Goal: Contribute content: Contribute content

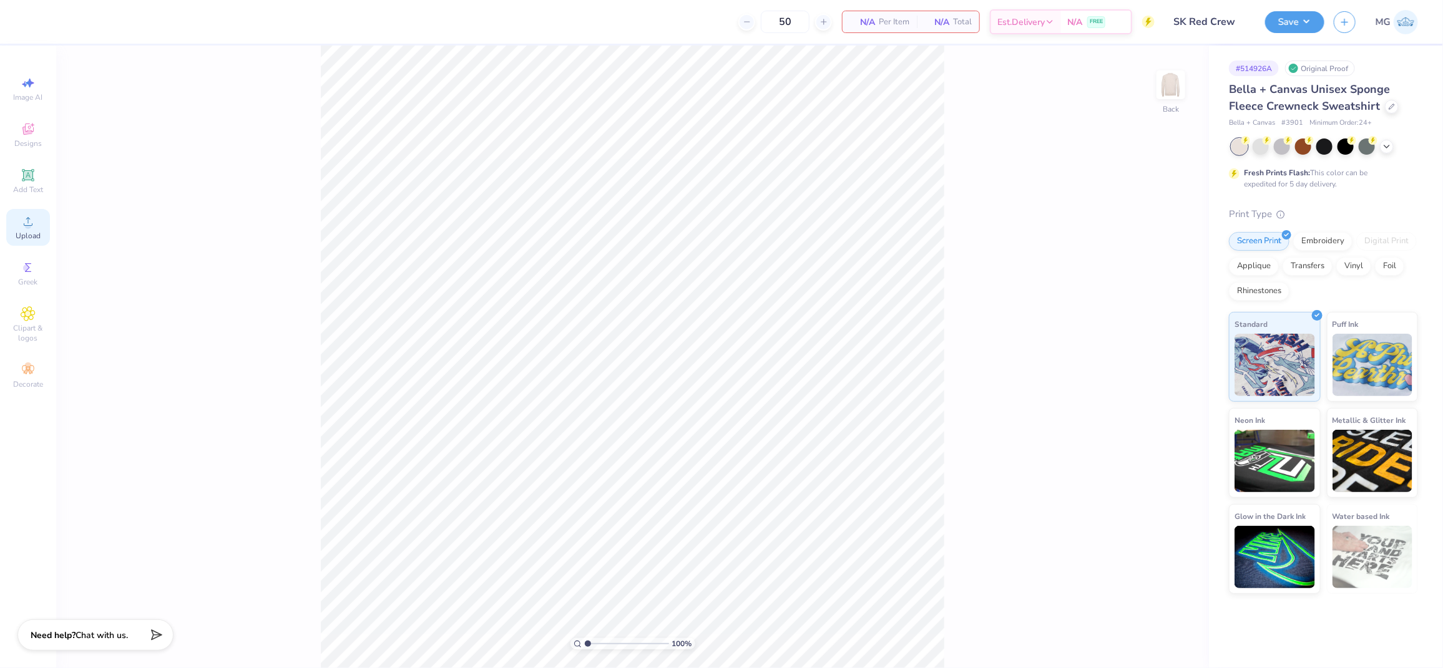
click at [32, 240] on span "Upload" at bounding box center [28, 236] width 25 height 10
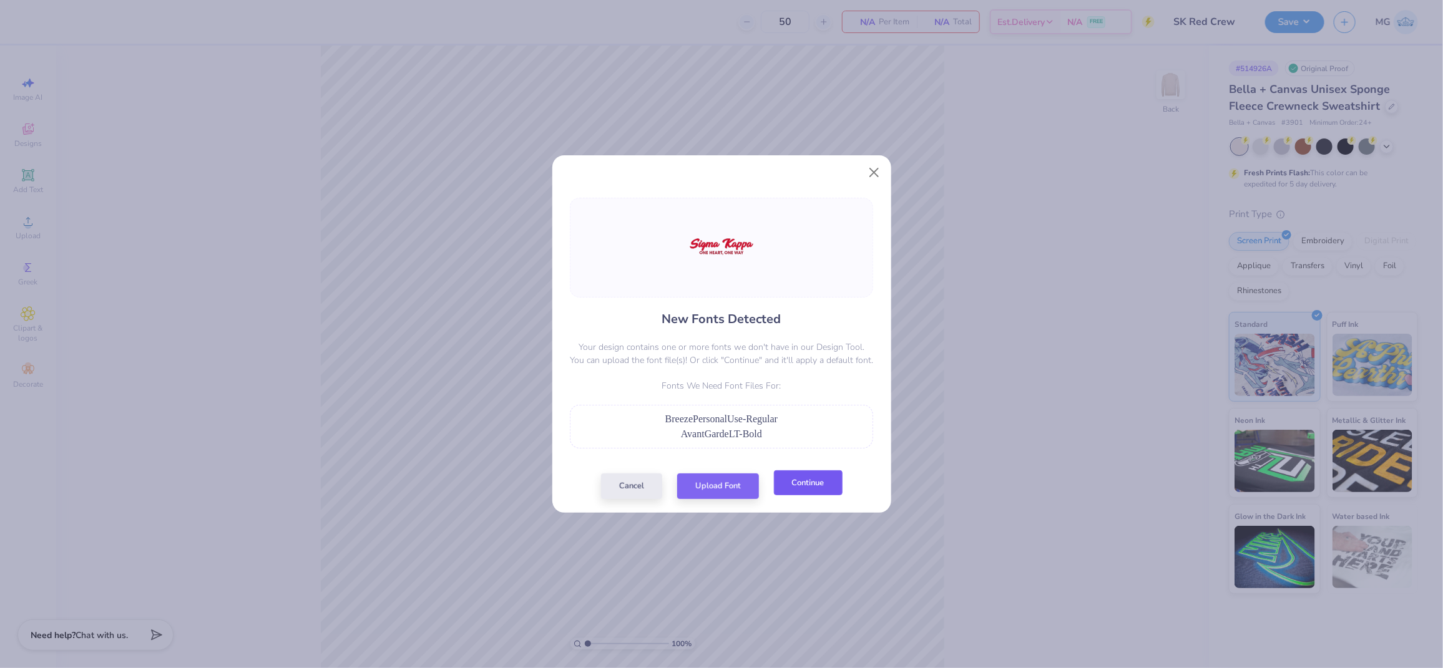
click at [824, 482] on button "Continue" at bounding box center [808, 484] width 69 height 26
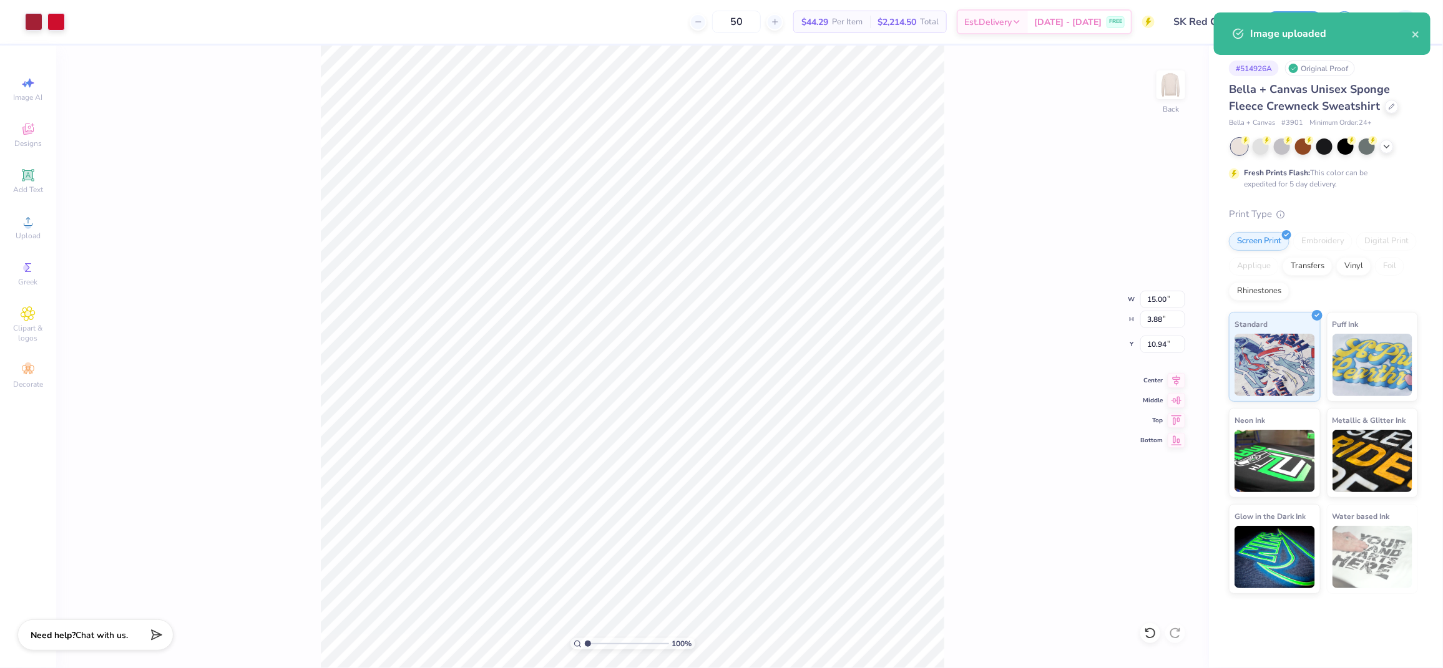
type input "12.37"
type input "3.20"
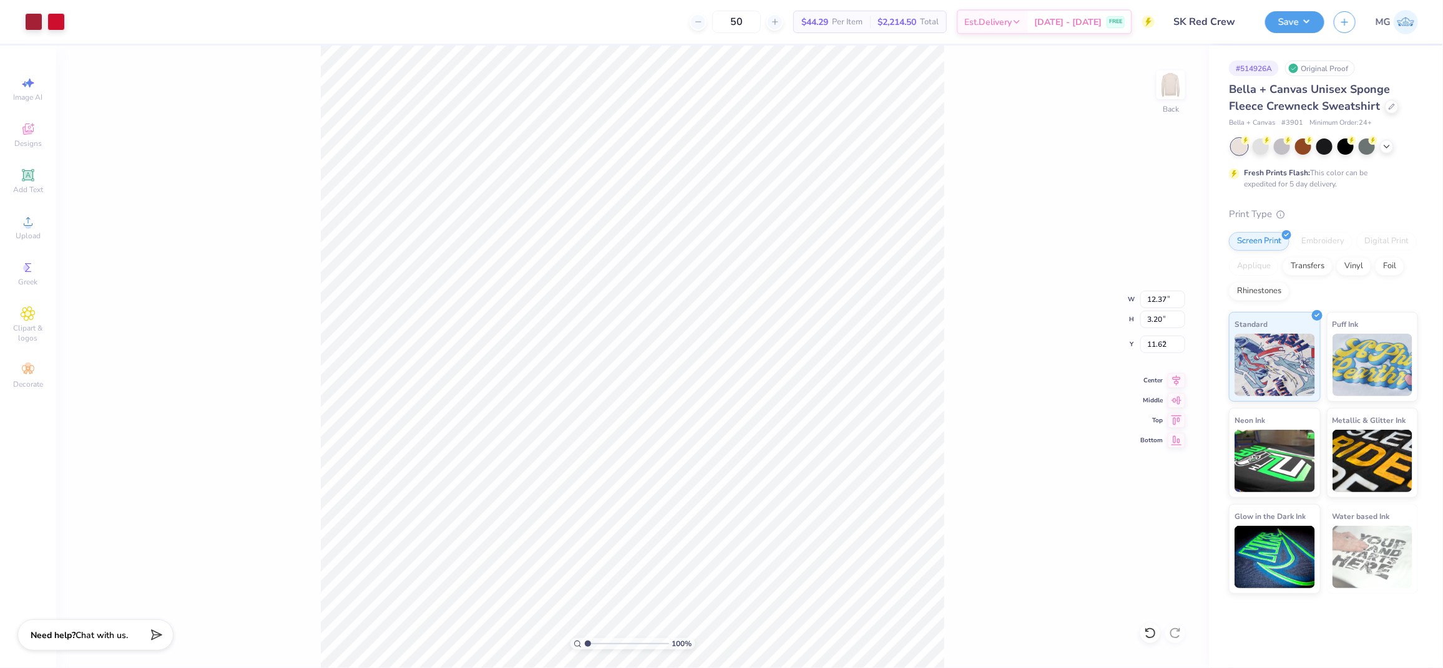
type input "4.98"
click at [210, 281] on div "100 % Back W 12.37 12.37 " H 3.20 3.20 " Y 4.98 4.98 " Center Middle Top Bottom" at bounding box center [632, 357] width 1153 height 623
click at [32, 187] on span "Add Text" at bounding box center [28, 190] width 30 height 10
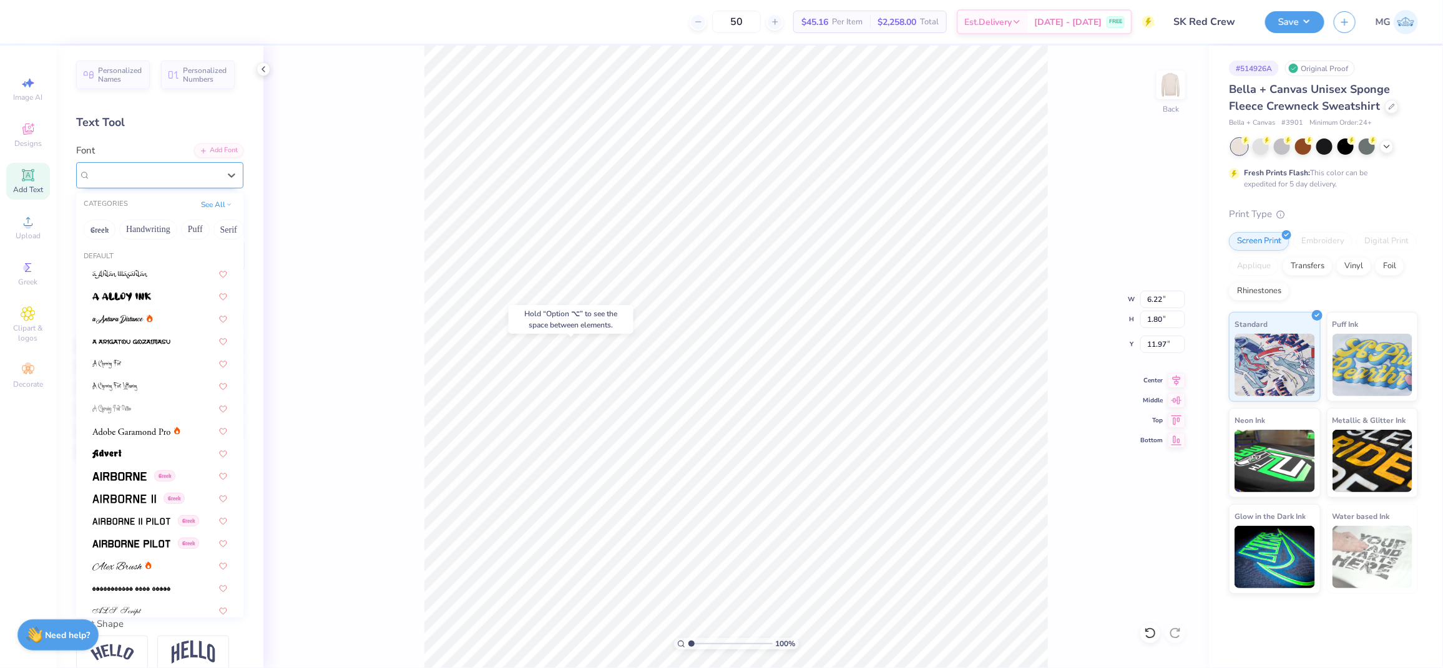
click at [182, 183] on div at bounding box center [155, 175] width 129 height 17
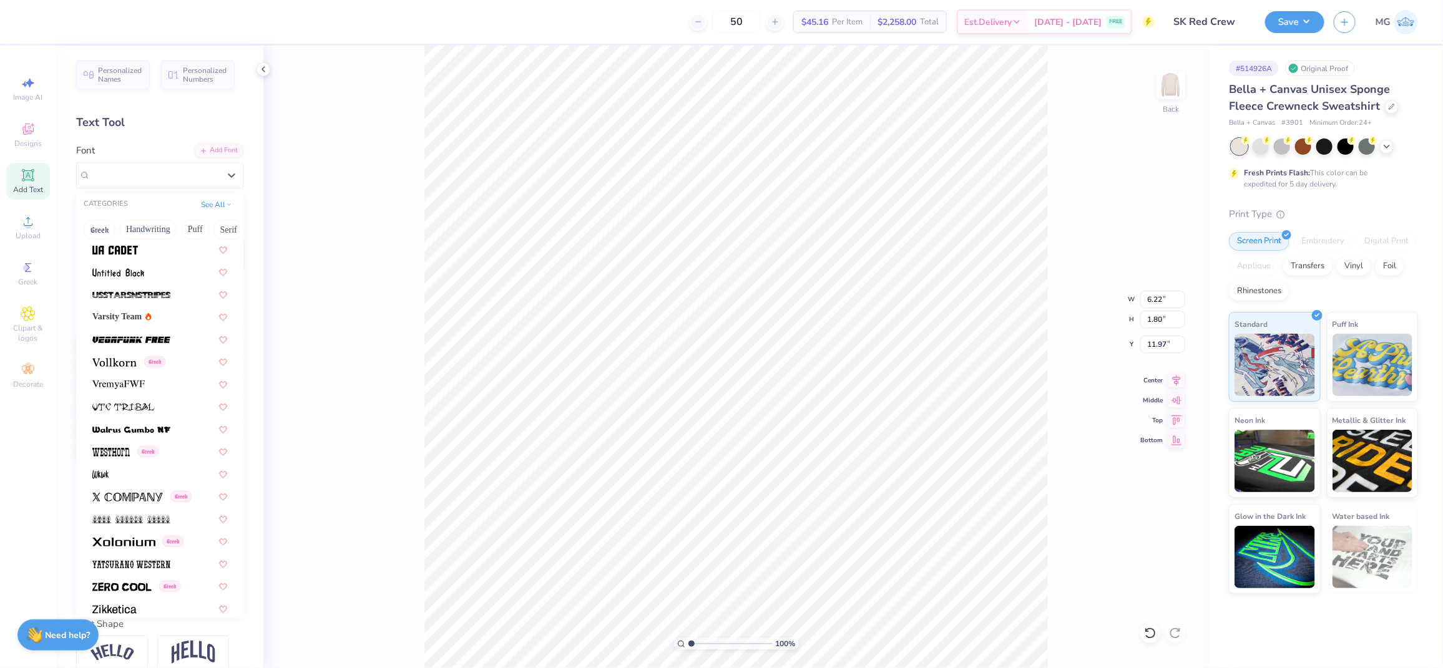
scroll to position [6638, 0]
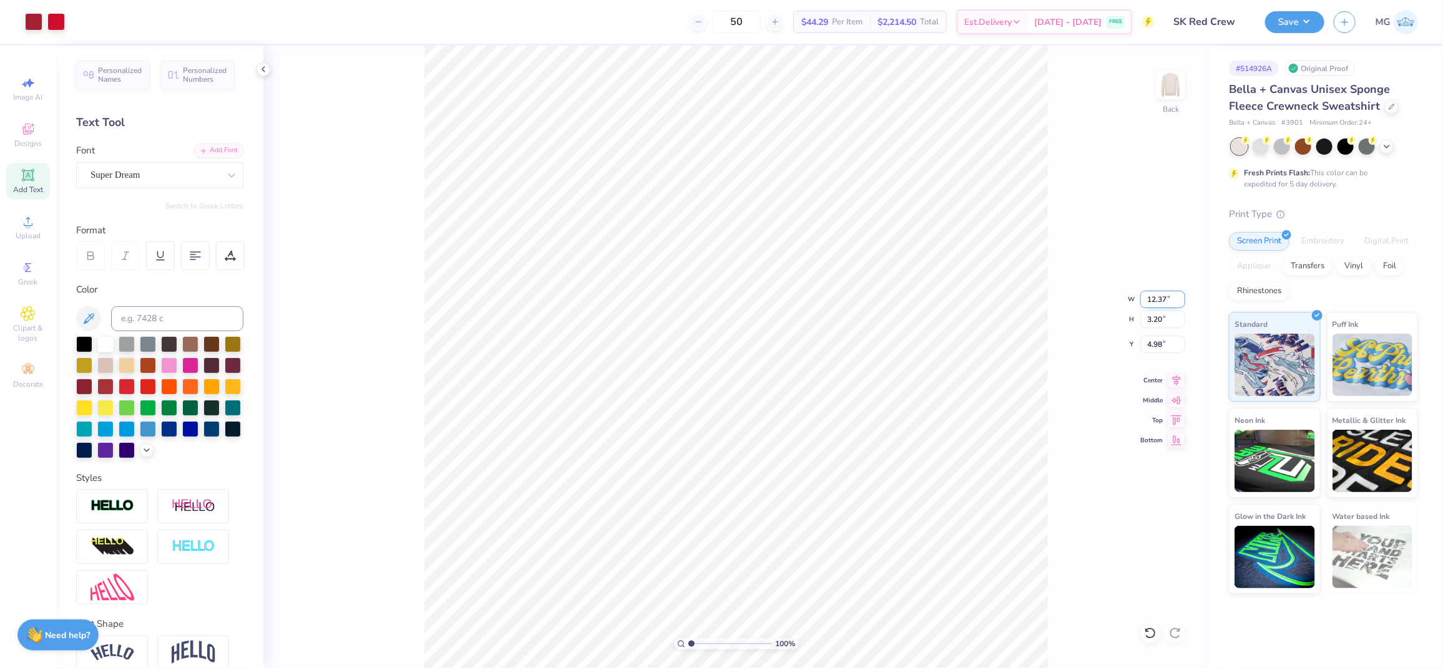
click at [1166, 296] on input "12.37" at bounding box center [1162, 299] width 45 height 17
type input "11.00"
type input "2.84"
type input "5.16"
click at [1164, 340] on input "5.17" at bounding box center [1162, 344] width 45 height 17
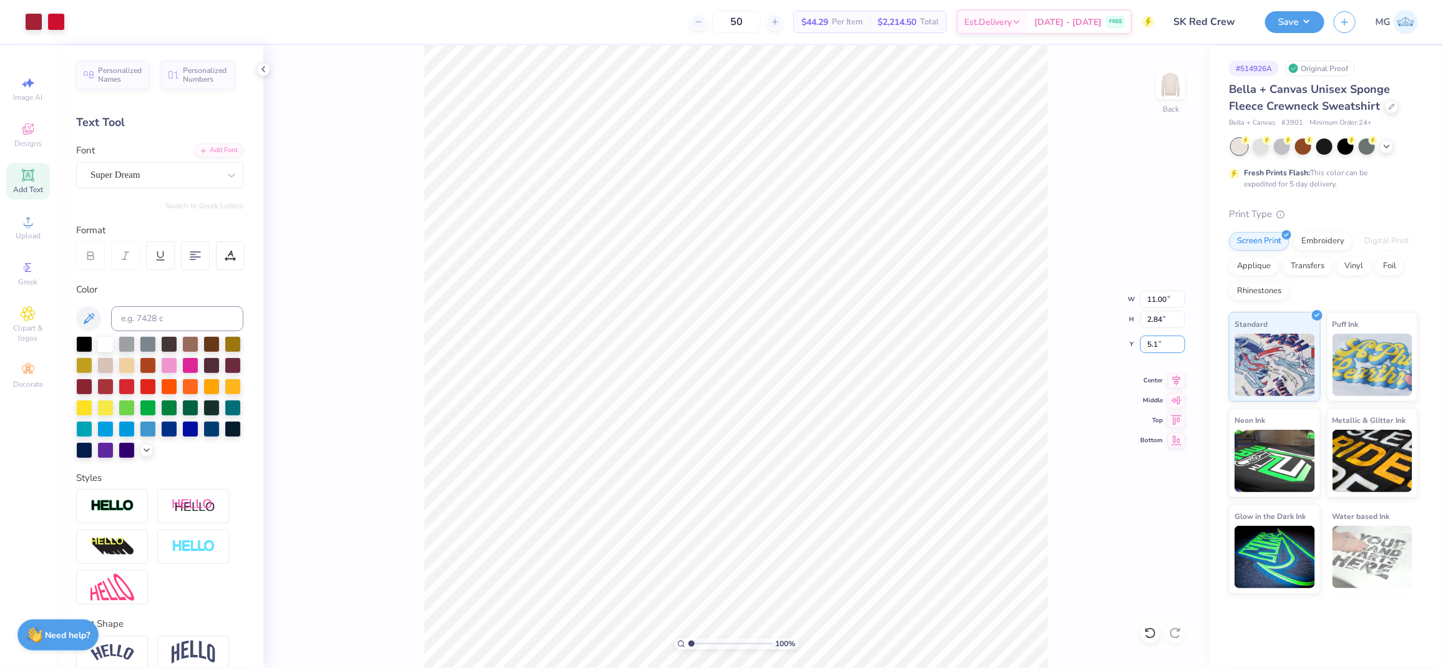
type input "5"
type input "3.00"
click at [1305, 23] on button "Save" at bounding box center [1294, 20] width 59 height 22
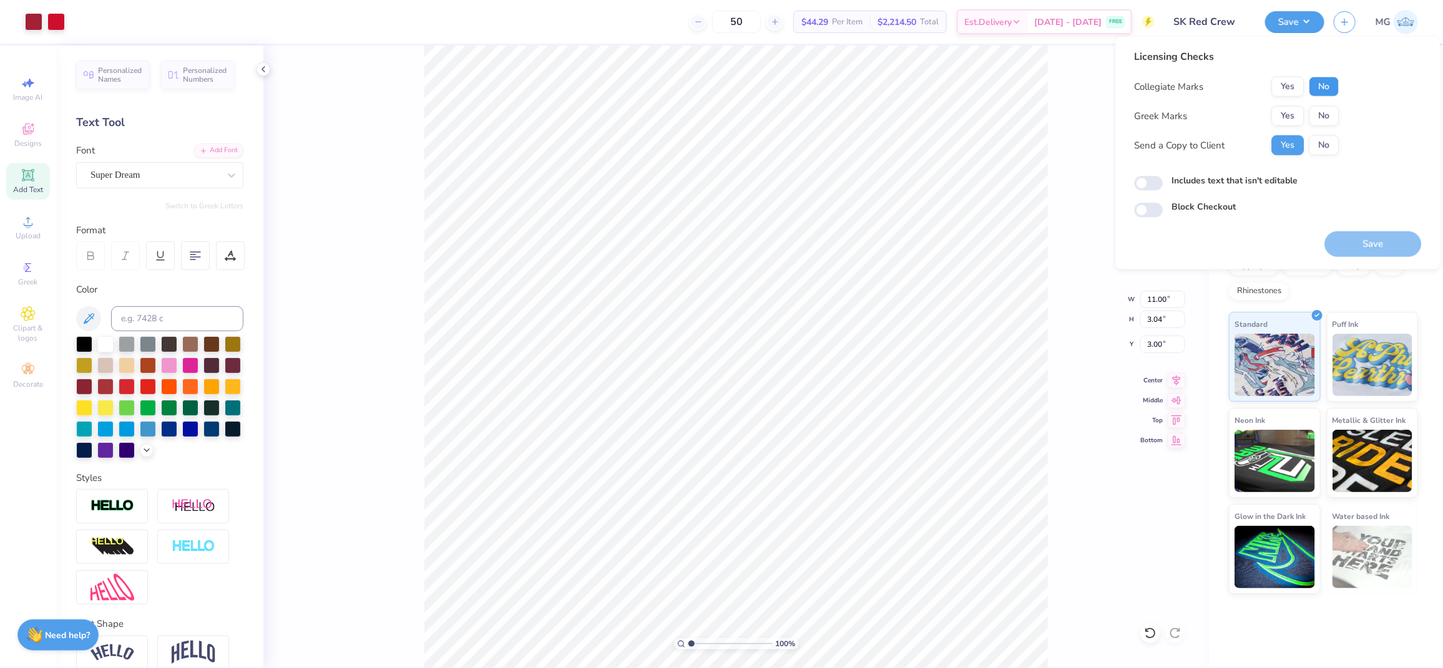
click at [1331, 80] on button "No" at bounding box center [1324, 87] width 30 height 20
click at [1292, 112] on button "Yes" at bounding box center [1288, 116] width 32 height 20
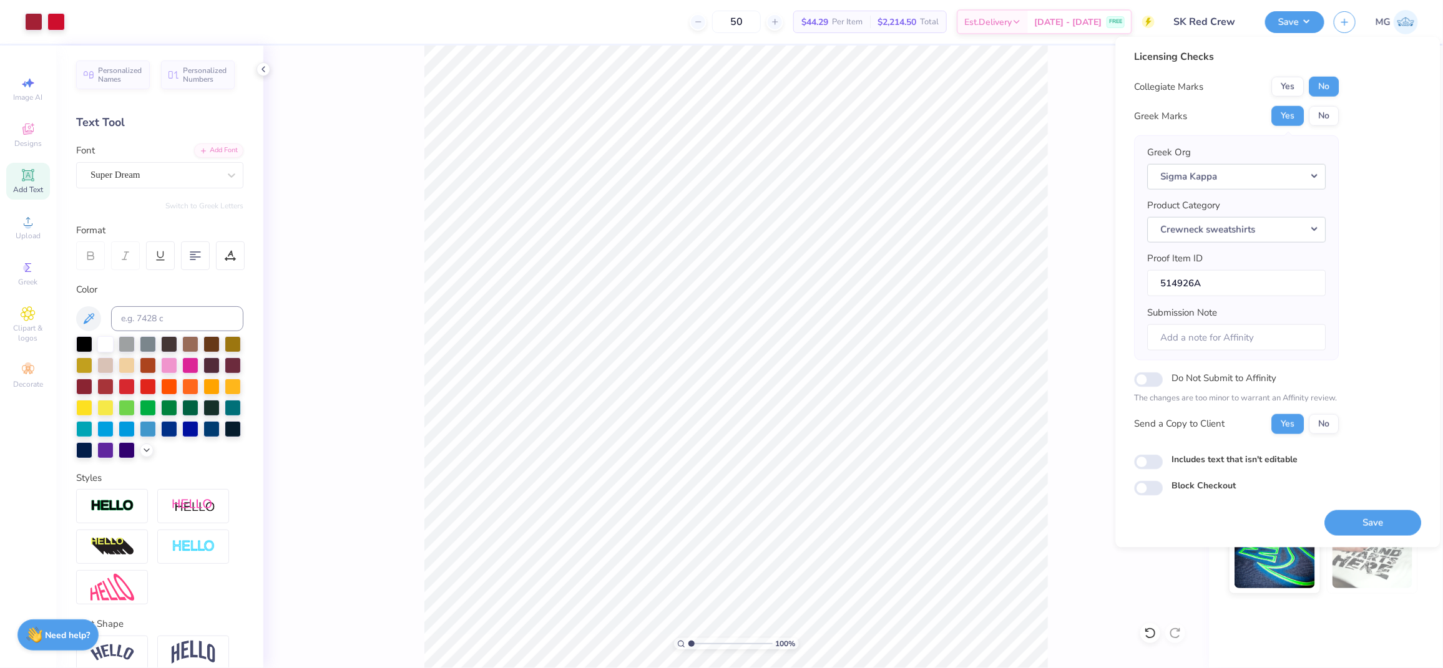
click at [1220, 446] on div "Licensing Checks Collegiate Marks Yes No Greek Marks Yes No Greek Org Sigma Kap…" at bounding box center [1278, 272] width 287 height 447
click at [1214, 461] on label "Includes text that isn't editable" at bounding box center [1235, 459] width 126 height 13
click at [1163, 461] on input "Includes text that isn't editable" at bounding box center [1149, 462] width 29 height 15
checkbox input "true"
click at [1393, 525] on button "Save" at bounding box center [1373, 523] width 97 height 26
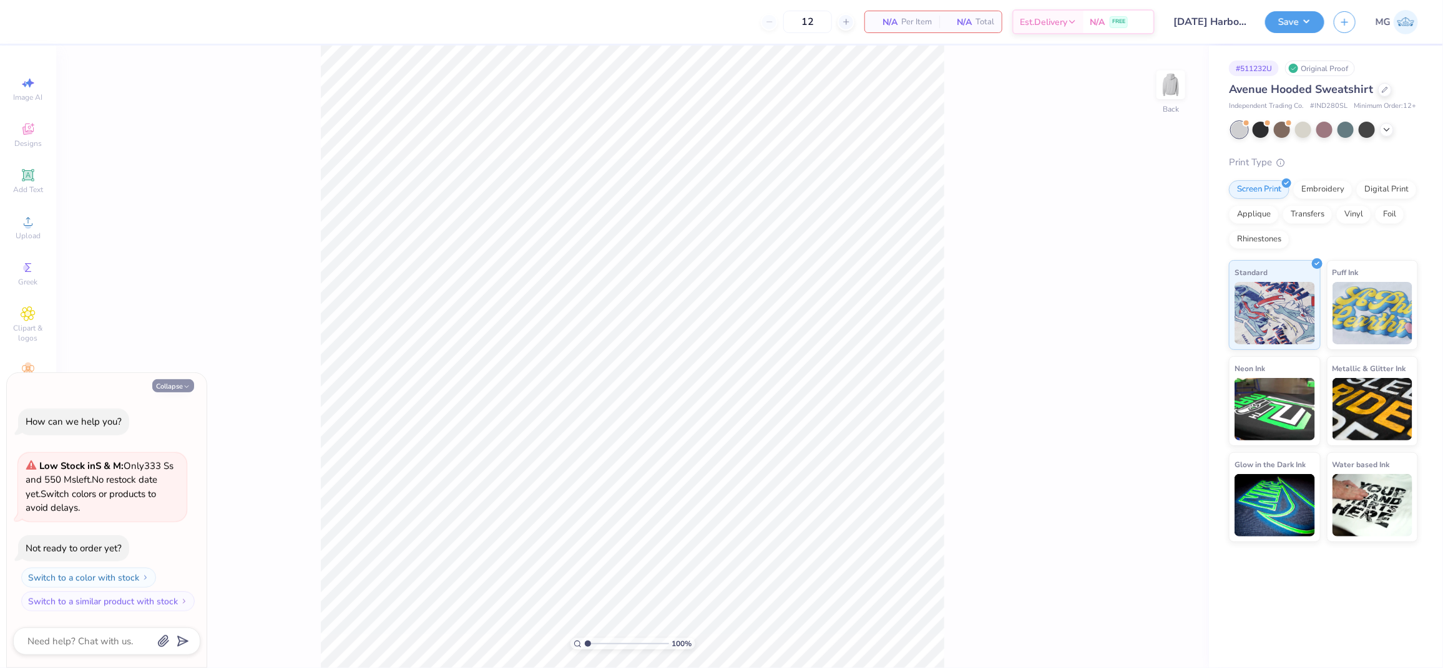
click at [183, 384] on icon "button" at bounding box center [186, 386] width 7 height 7
type textarea "x"
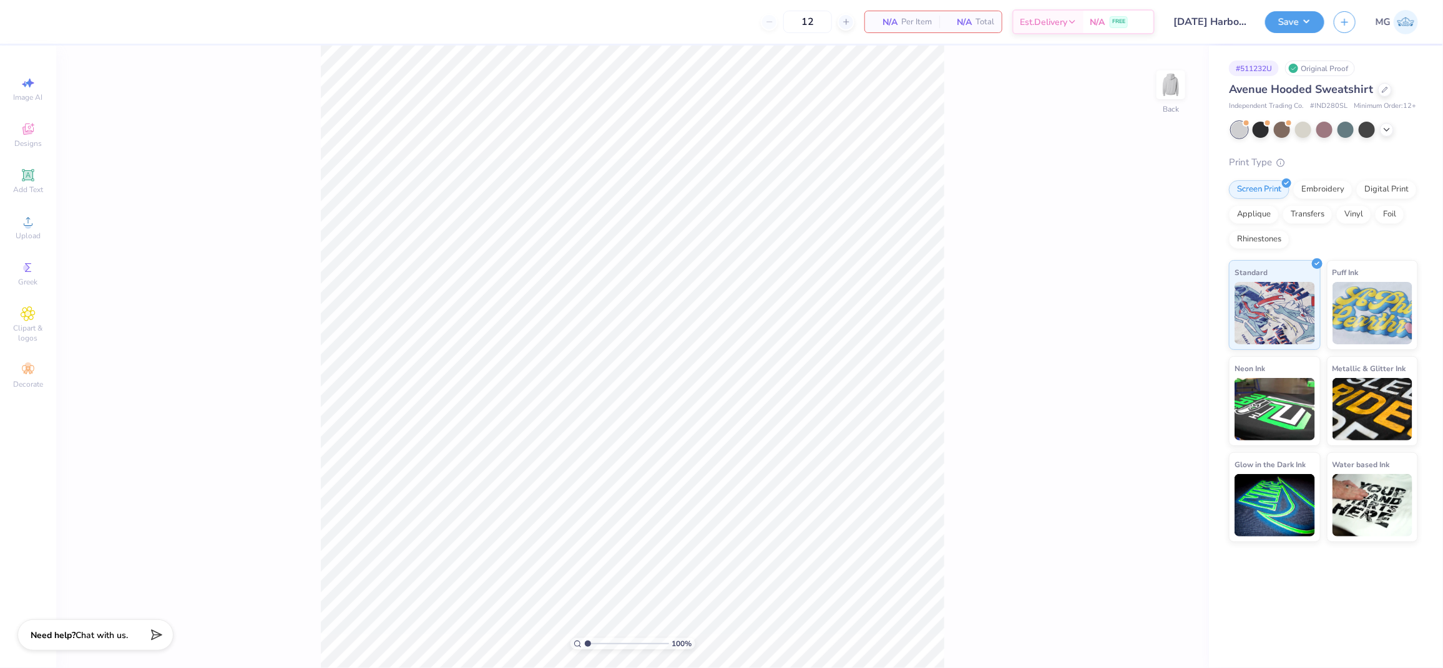
click at [238, 316] on div "100 % Back" at bounding box center [632, 357] width 1153 height 623
click at [16, 223] on div "Upload" at bounding box center [28, 227] width 44 height 37
click at [1157, 298] on input "15.00" at bounding box center [1162, 299] width 45 height 17
type input "12.00"
type input "7.72"
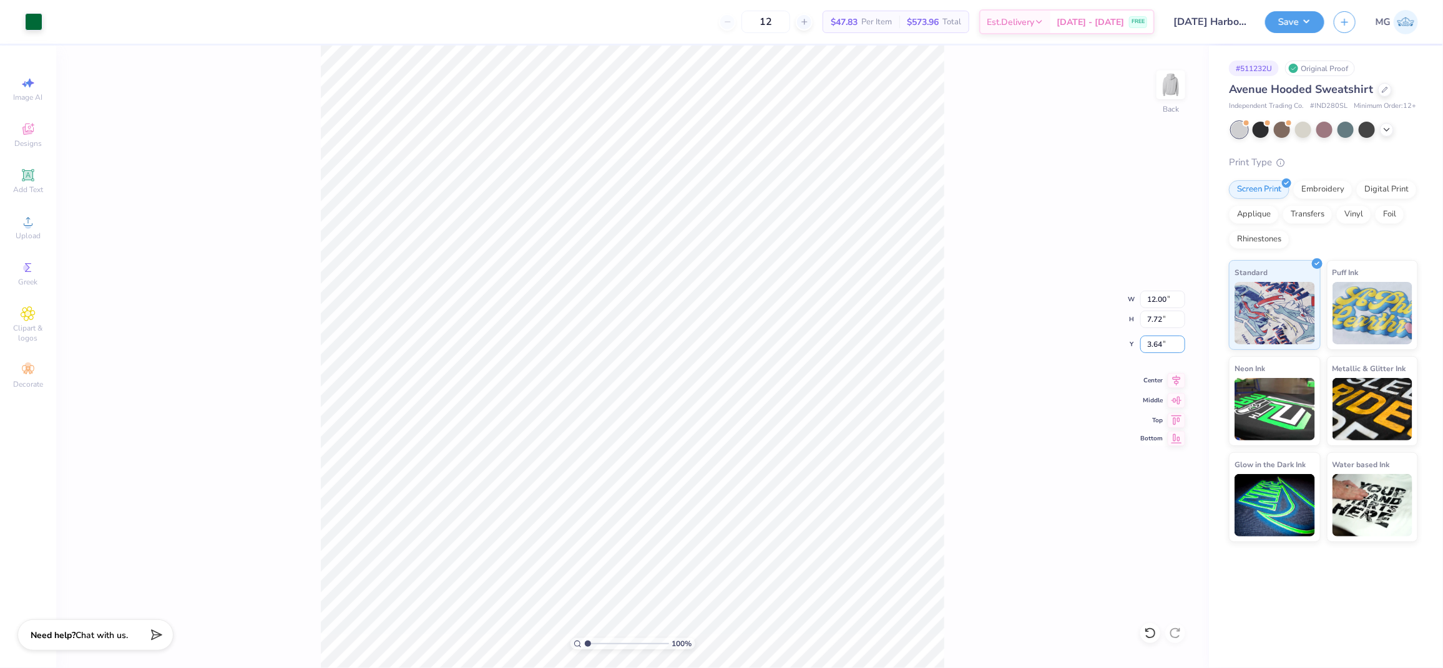
drag, startPoint x: 1162, startPoint y: 345, endPoint x: 1157, endPoint y: 433, distance: 87.5
click at [1162, 345] on input "3.64" at bounding box center [1162, 344] width 45 height 17
type input "3.00"
click at [949, 328] on div "100 % Back W 12.00 12.00 " H 7.72 7.72 " Y 3.00 3.00 " Center Middle Top Bottom" at bounding box center [632, 357] width 1153 height 623
click at [1310, 19] on button "Save" at bounding box center [1294, 20] width 59 height 22
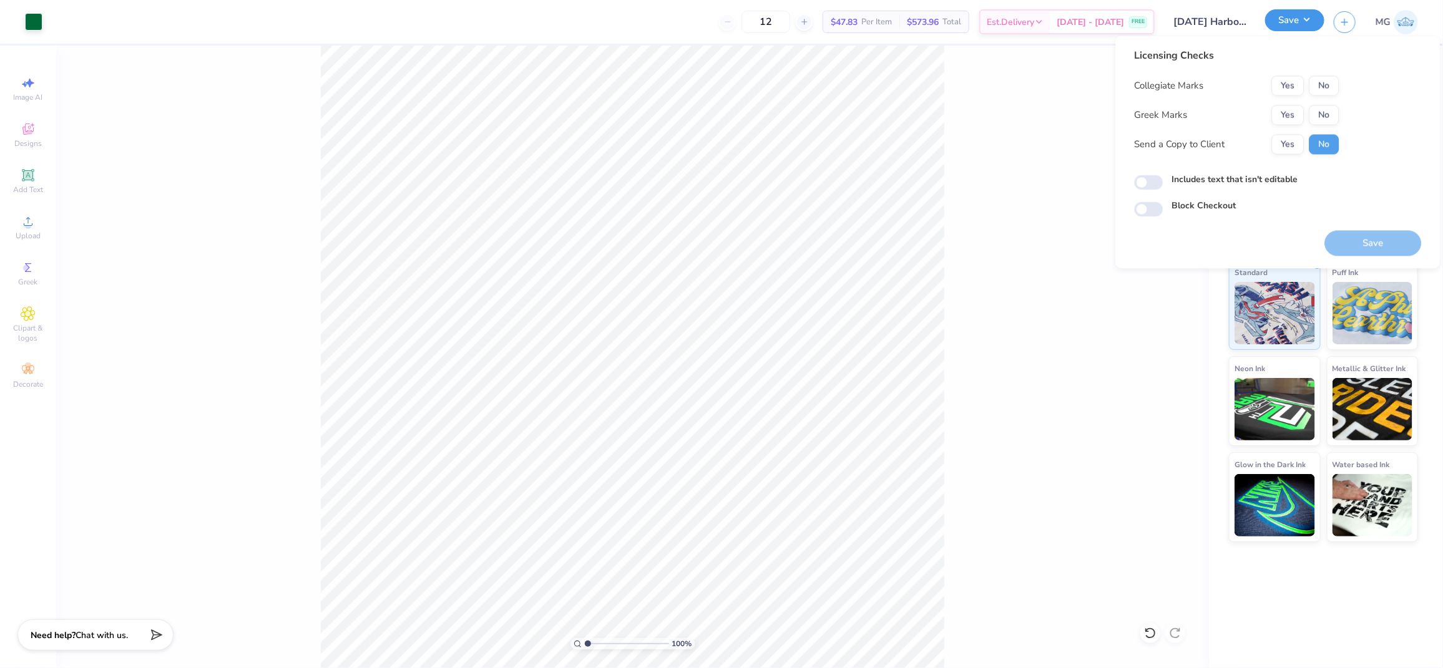
click at [1308, 18] on button "Save" at bounding box center [1294, 20] width 59 height 22
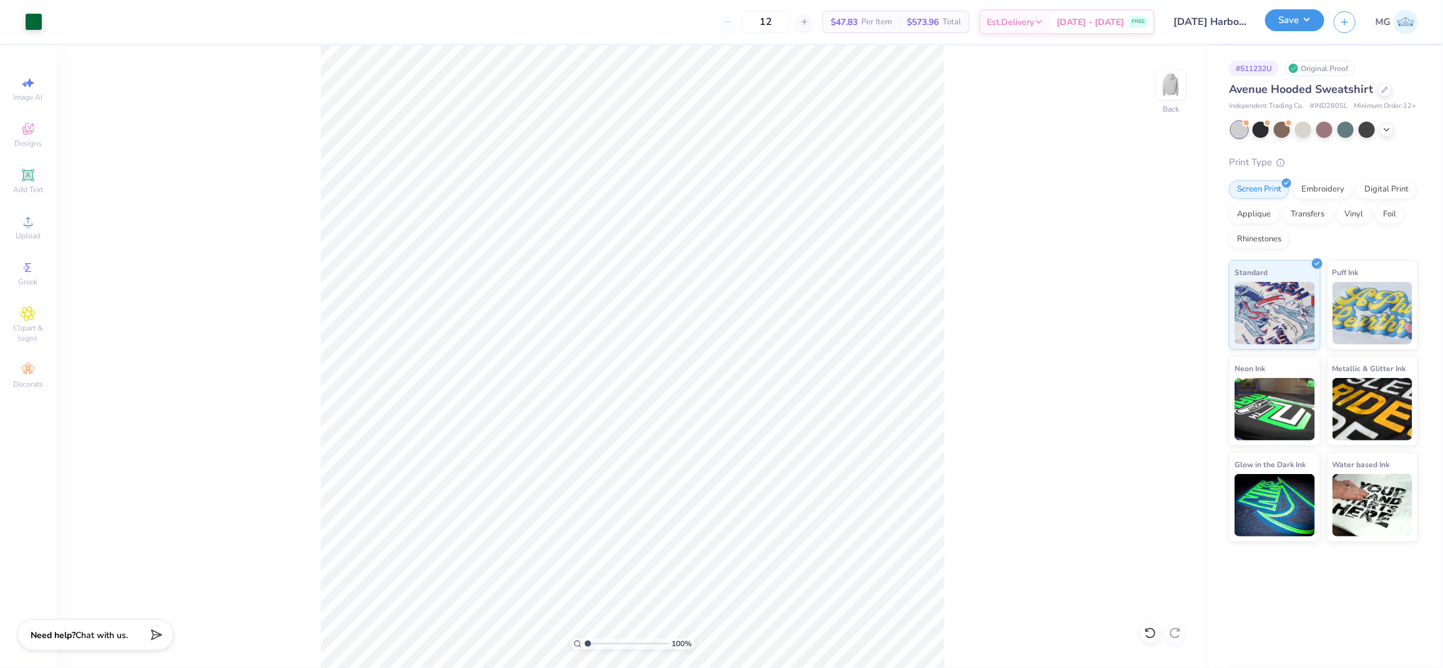
click at [1308, 18] on button "Save" at bounding box center [1294, 20] width 59 height 22
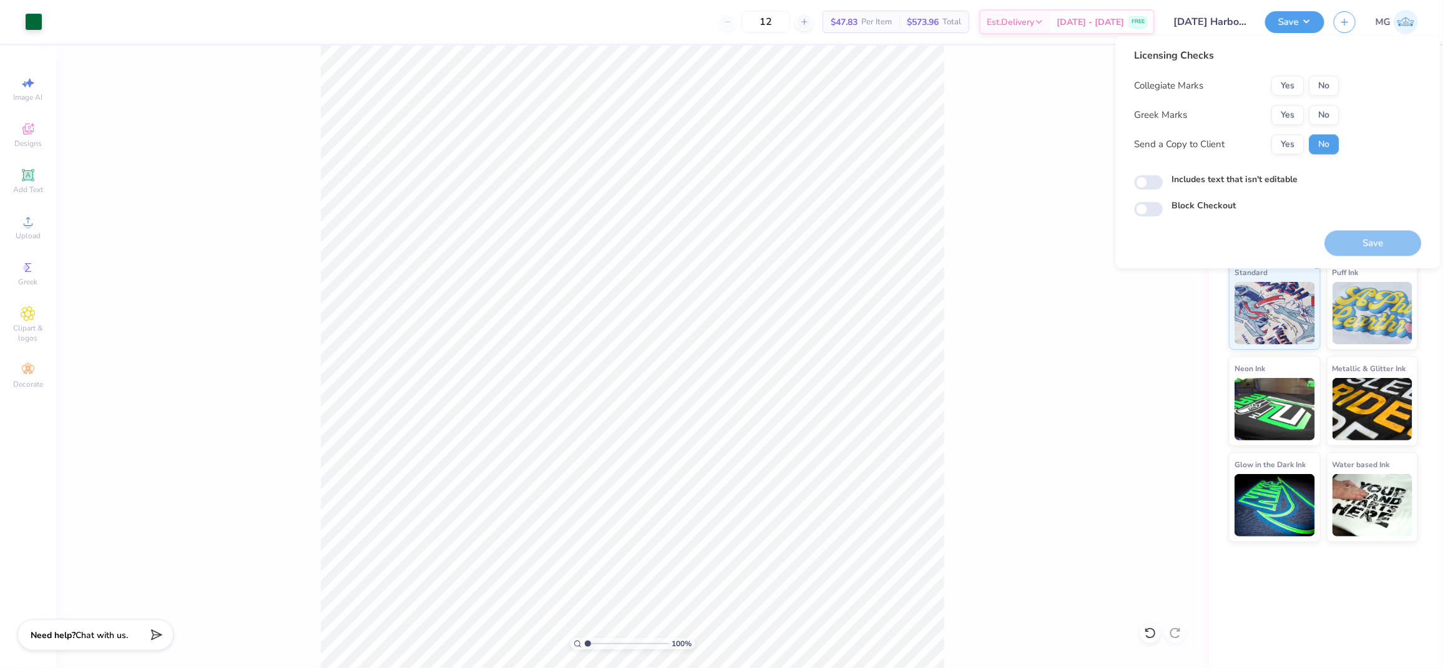
click at [1329, 97] on div "Collegiate Marks Yes No Greek Marks Yes No Send a Copy to Client Yes No" at bounding box center [1237, 115] width 205 height 79
click at [1330, 89] on button "No" at bounding box center [1324, 86] width 30 height 20
click at [1330, 111] on button "No" at bounding box center [1324, 115] width 30 height 20
click at [1278, 141] on button "Yes" at bounding box center [1288, 145] width 32 height 20
click at [1185, 180] on label "Includes text that isn't editable" at bounding box center [1235, 180] width 126 height 13
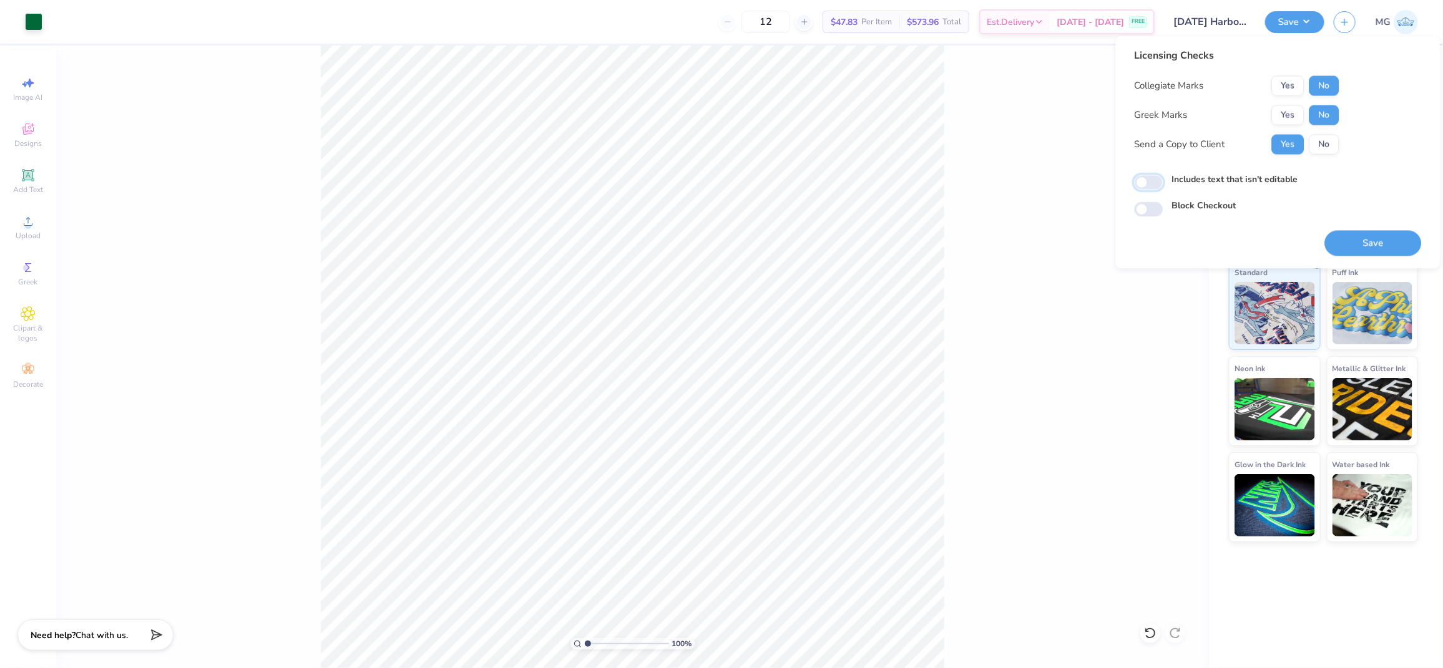
click at [1163, 180] on input "Includes text that isn't editable" at bounding box center [1149, 182] width 29 height 15
checkbox input "true"
click at [1360, 248] on button "Save" at bounding box center [1373, 244] width 97 height 26
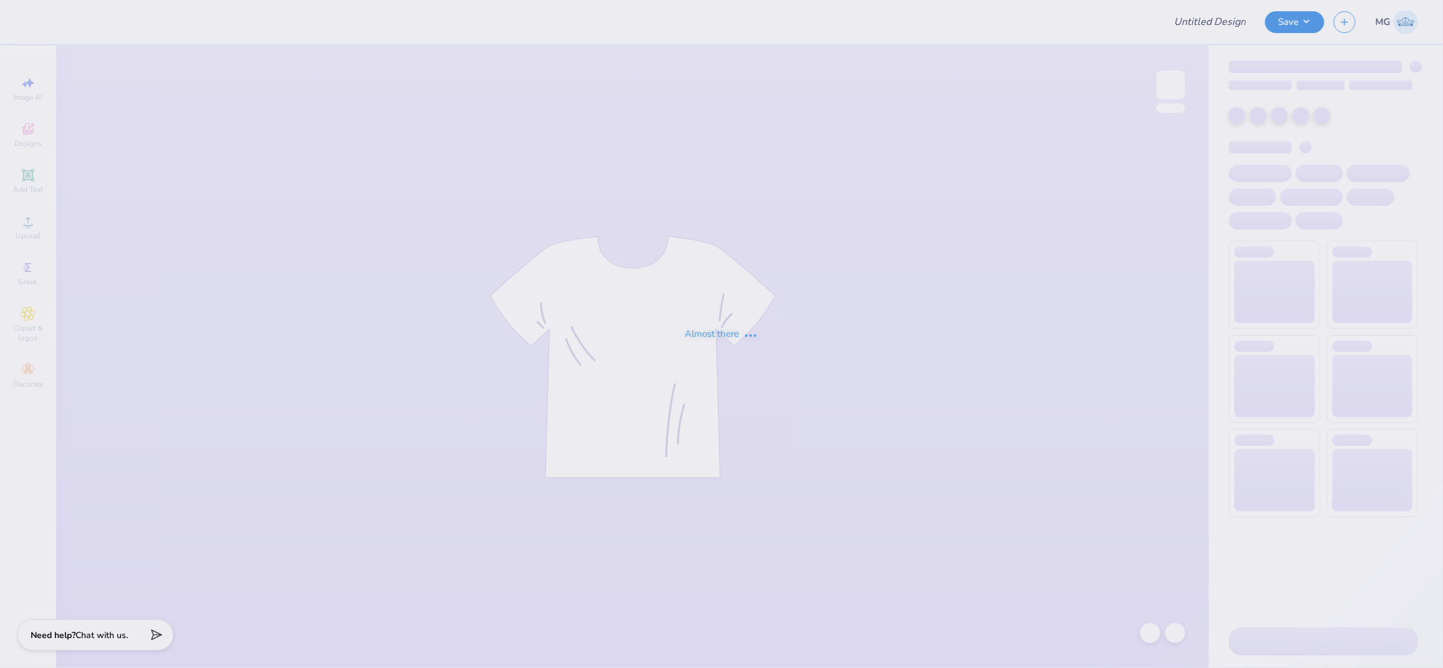
type input "AED Fall Merch"
type input "Delta XI"
type input "Camisole Top"
type input "sig nu dog"
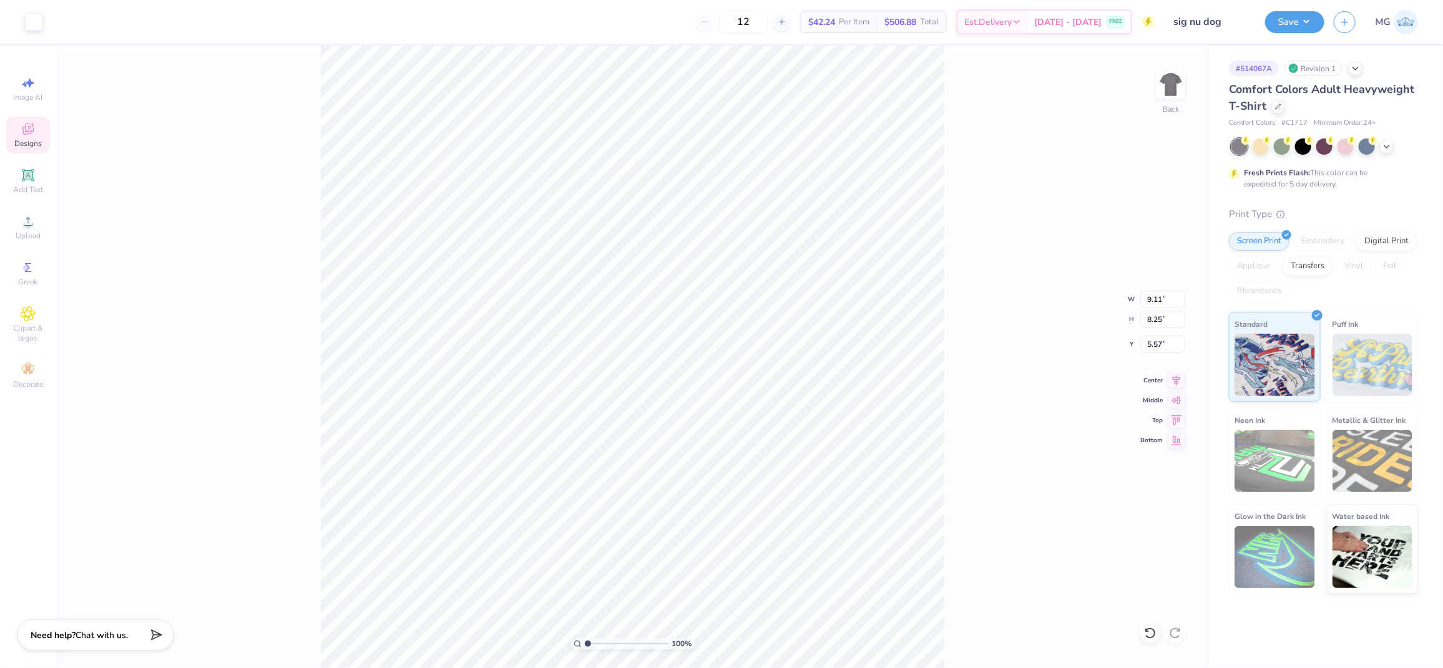
type input "9.11"
type input "8.25"
type input "5.57"
type input "9.84"
type input "8.42"
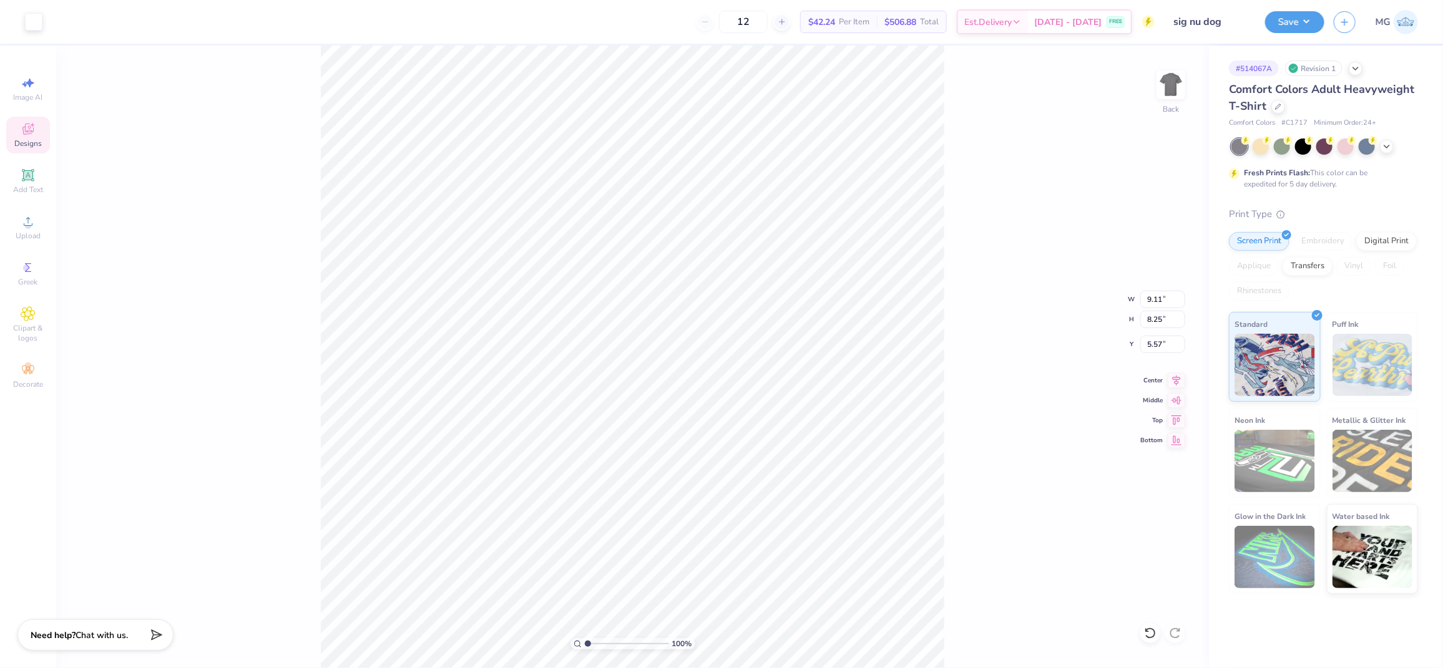
type input "5.53"
type input "9.11"
type input "8.25"
type input "8.08"
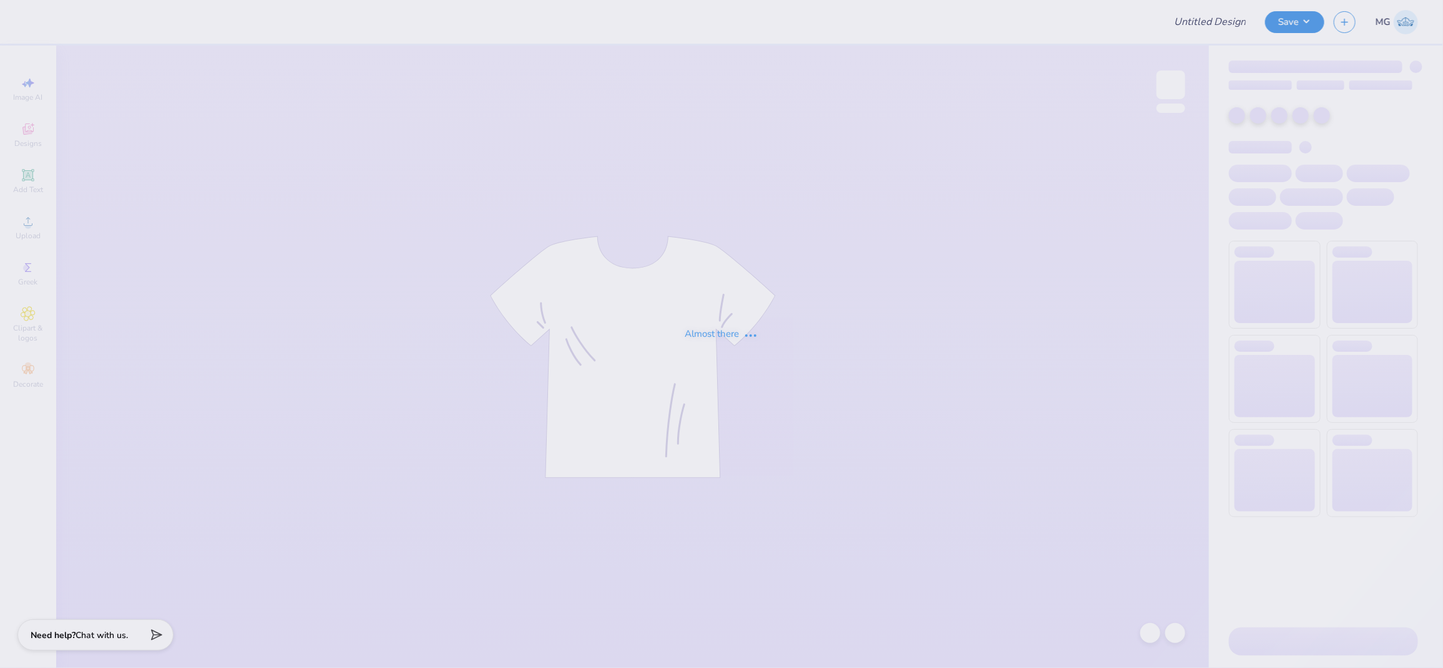
type input "MENS SOCCER CLUB"
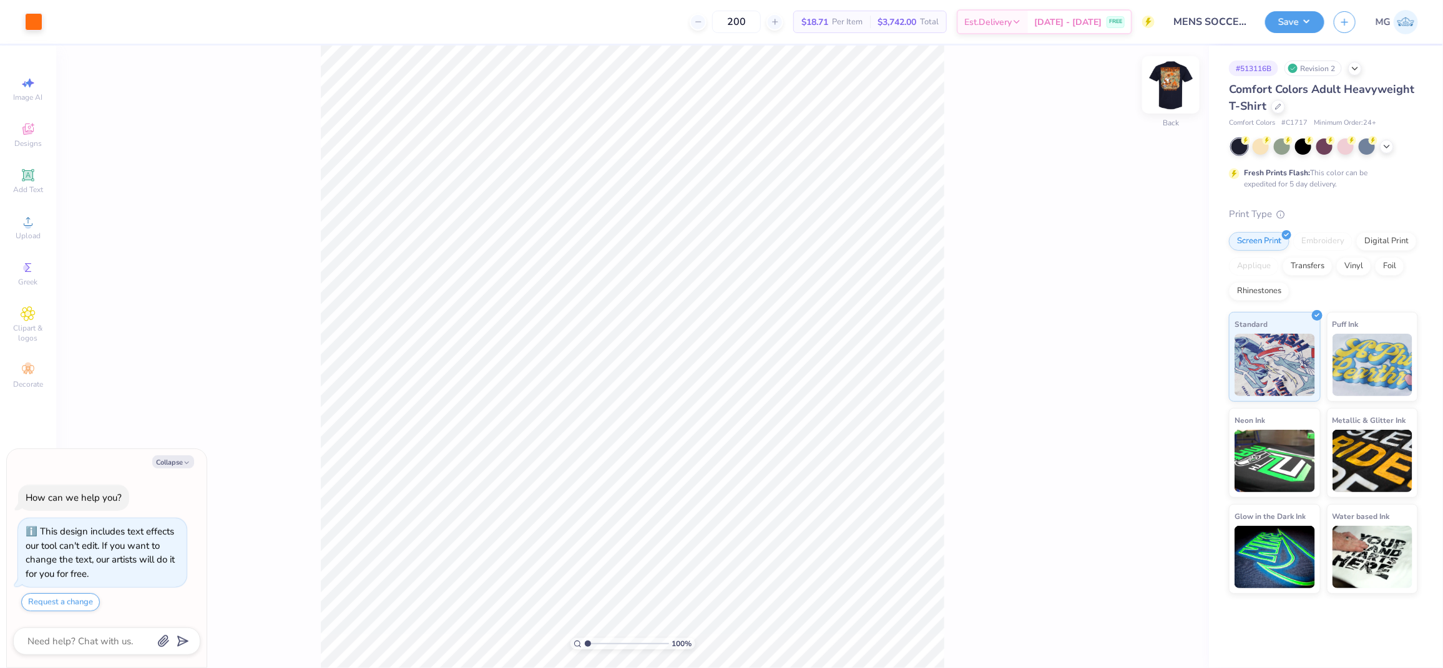
click at [1176, 81] on img at bounding box center [1171, 85] width 50 height 50
click at [1039, 155] on div "100 % Front" at bounding box center [632, 357] width 1153 height 623
type textarea "x"
click at [594, 648] on input "range" at bounding box center [627, 643] width 84 height 11
click at [599, 645] on input "range" at bounding box center [627, 643] width 84 height 11
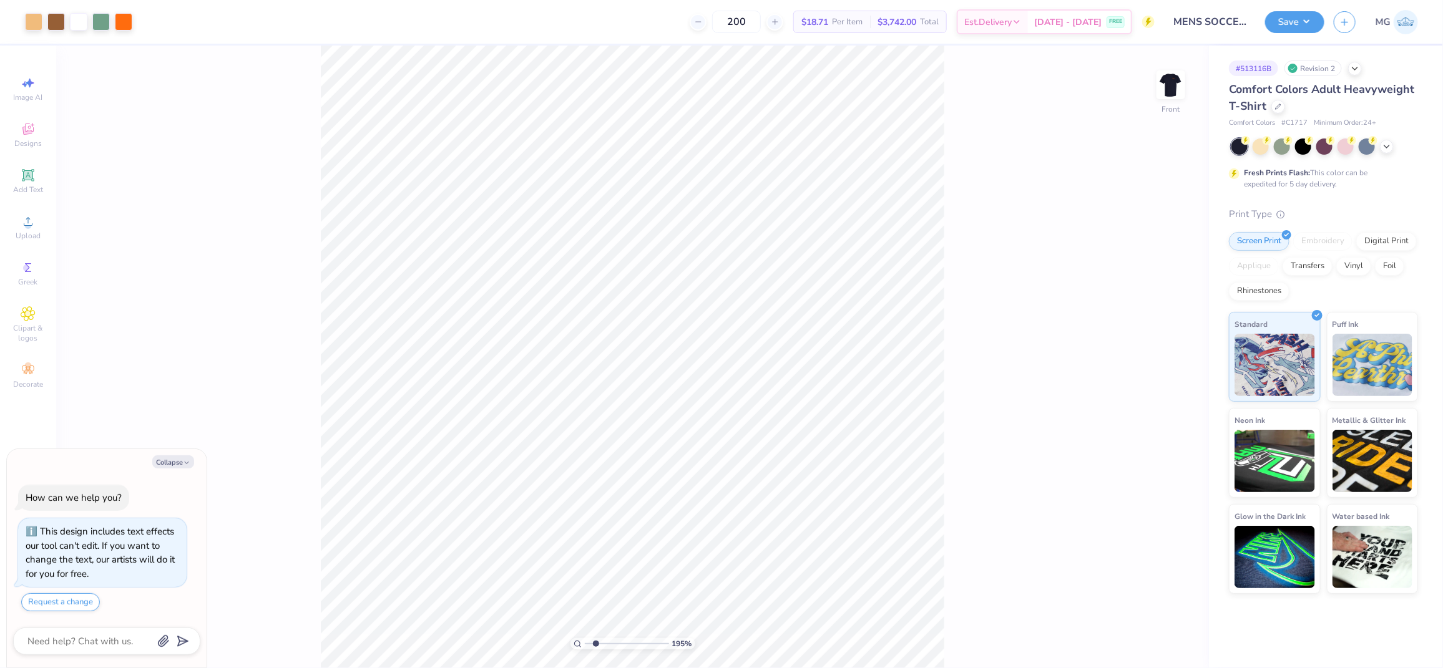
drag, startPoint x: 602, startPoint y: 645, endPoint x: 595, endPoint y: 642, distance: 6.7
type input "1.95"
click at [595, 642] on input "range" at bounding box center [627, 643] width 84 height 11
